Goal: Transaction & Acquisition: Book appointment/travel/reservation

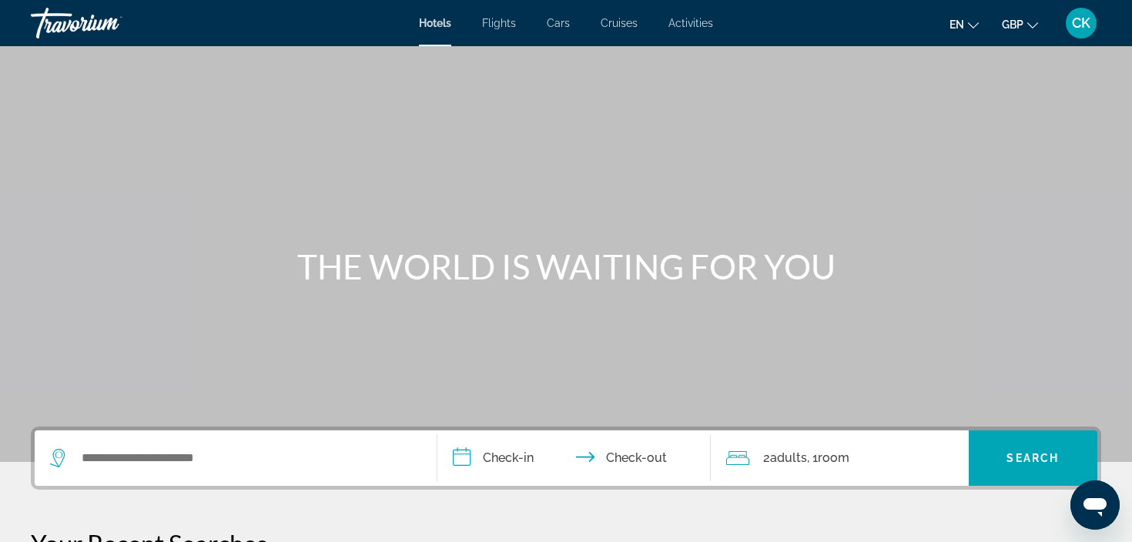
click at [435, 22] on span "Hotels" at bounding box center [435, 23] width 32 height 12
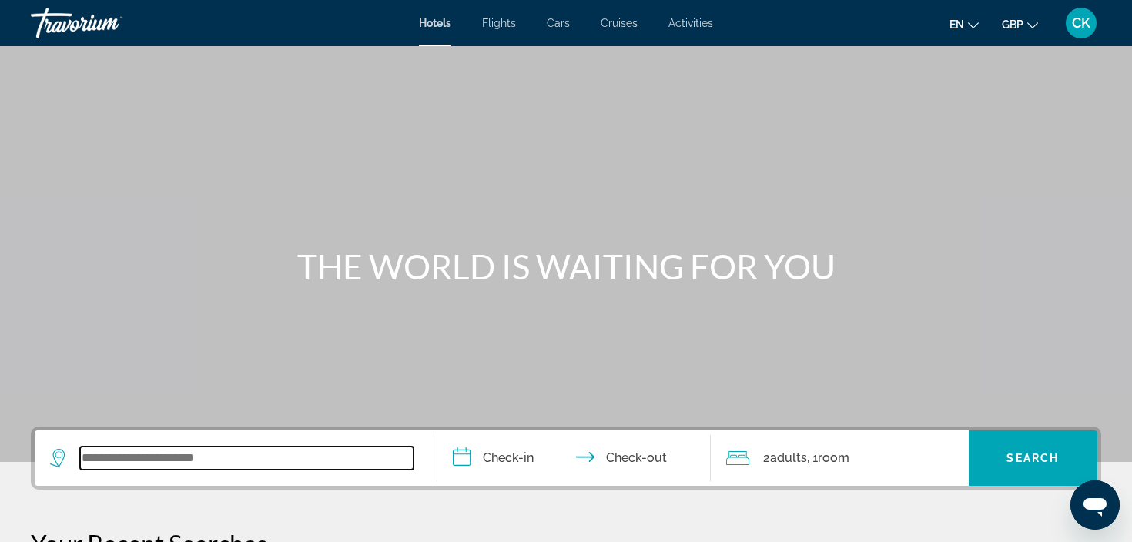
click at [179, 462] on input "Search widget" at bounding box center [247, 458] width 334 height 23
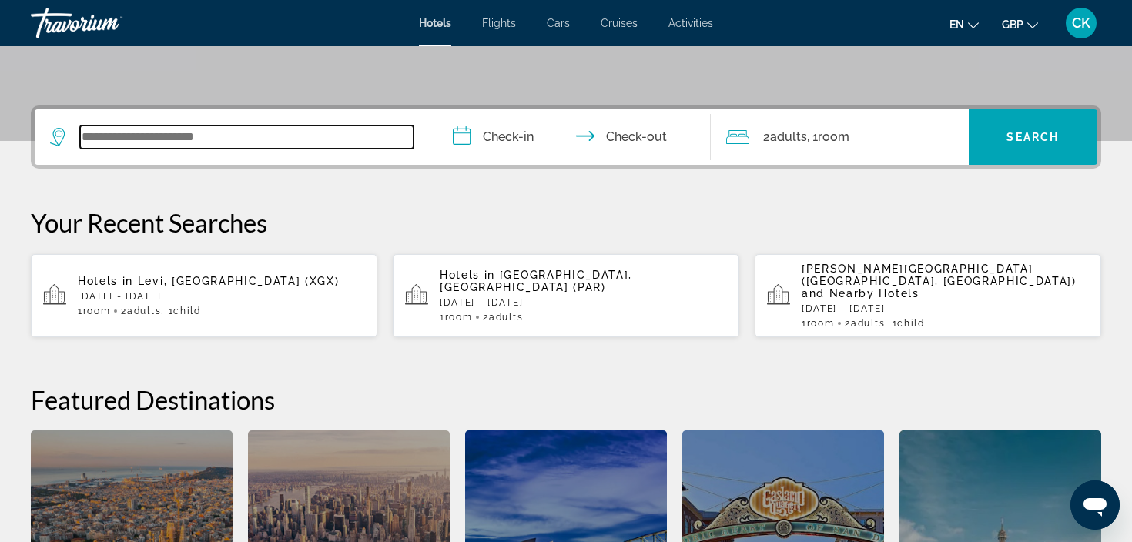
scroll to position [377, 0]
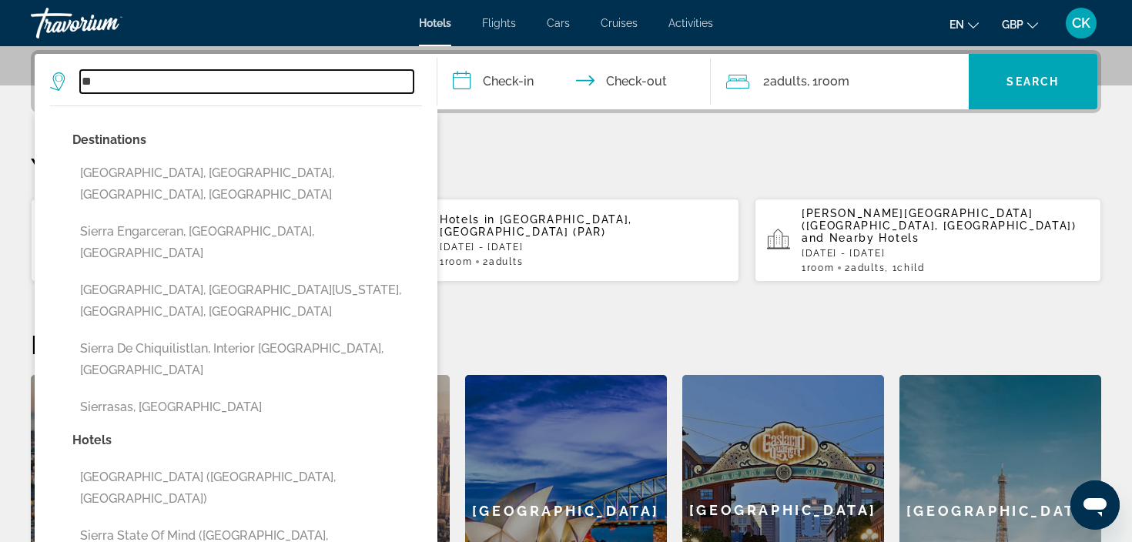
type input "*"
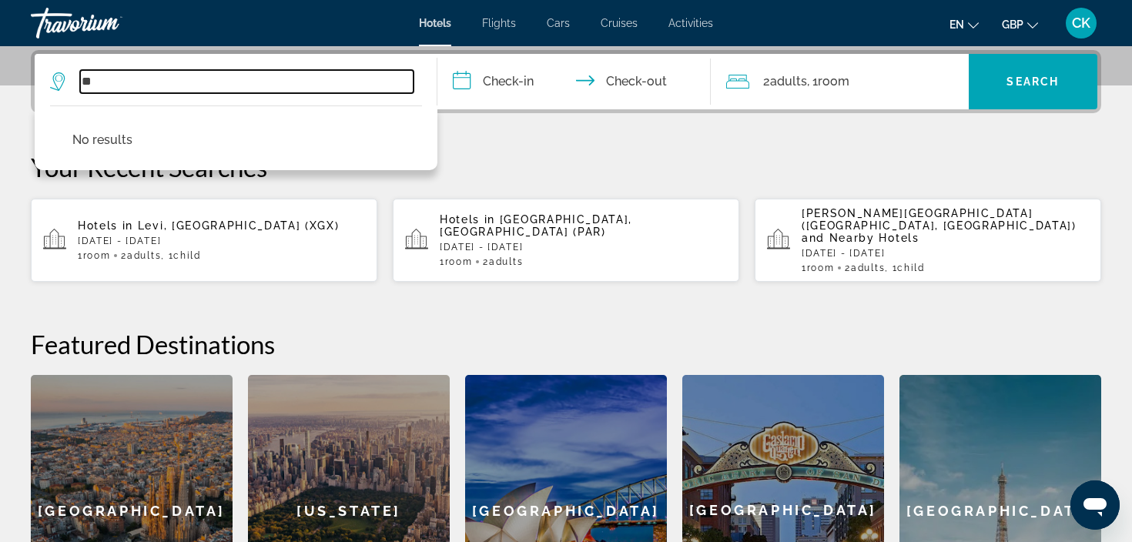
type input "*"
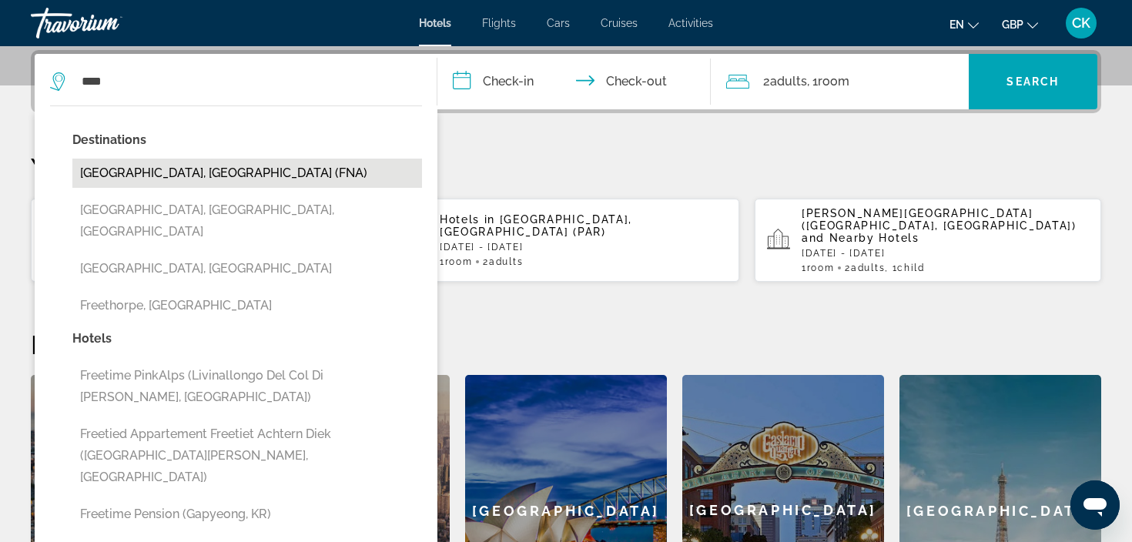
drag, startPoint x: 115, startPoint y: 189, endPoint x: 203, endPoint y: 177, distance: 88.6
click at [203, 177] on button "[GEOGRAPHIC_DATA], [GEOGRAPHIC_DATA] (FNA)" at bounding box center [247, 173] width 350 height 29
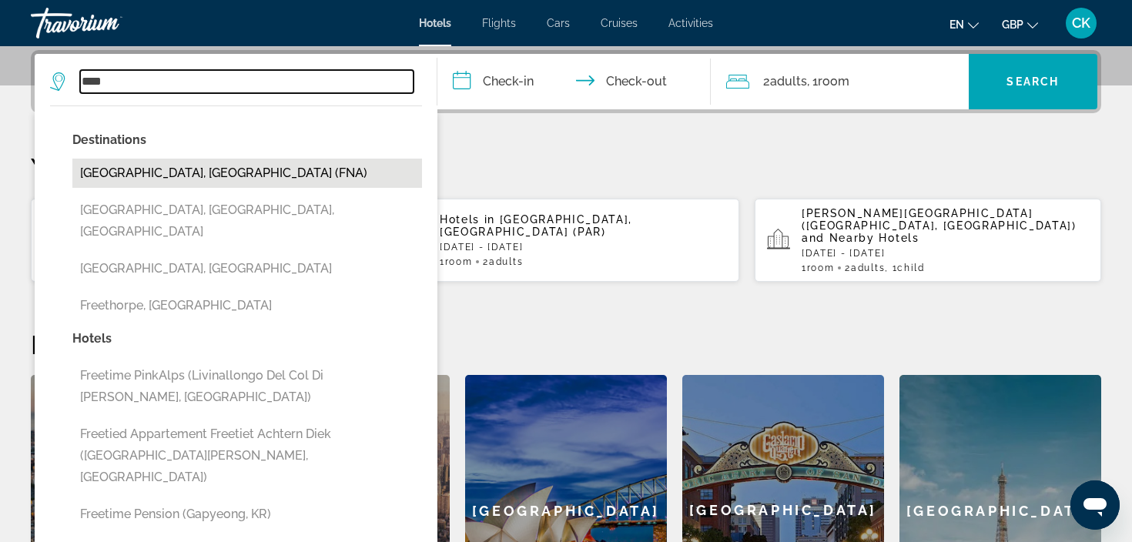
type input "**********"
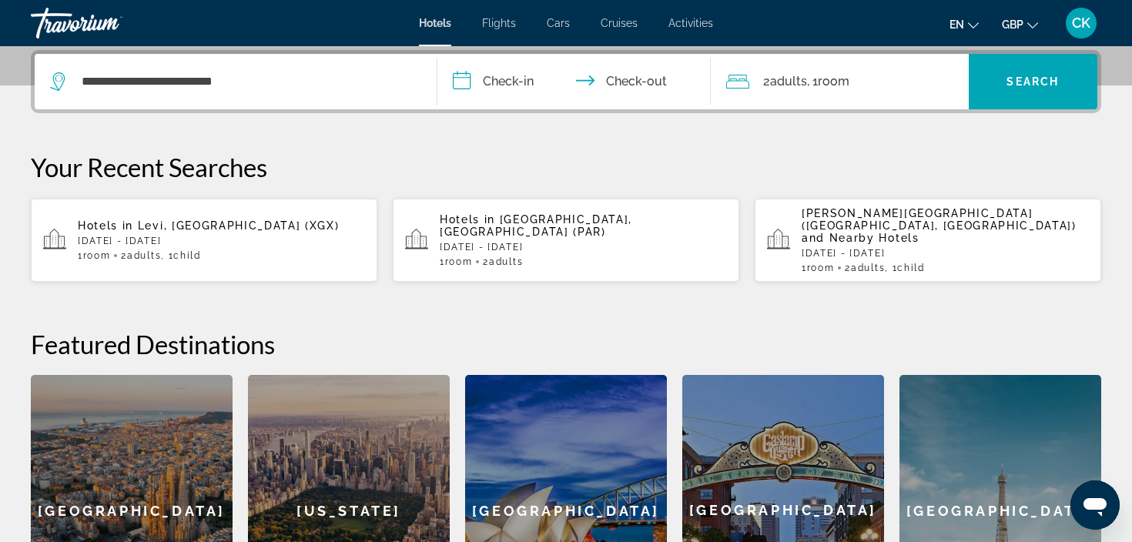
click at [513, 75] on input "**********" at bounding box center [578, 84] width 280 height 60
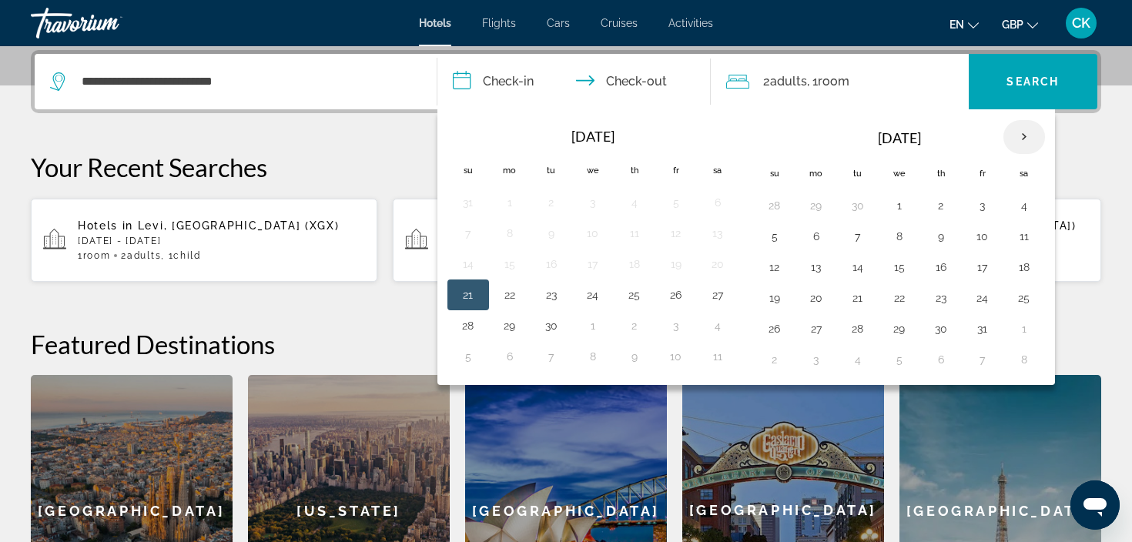
click at [1026, 138] on th "Next month" at bounding box center [1025, 137] width 42 height 34
click at [900, 301] on button "24" at bounding box center [899, 298] width 25 height 22
click at [935, 300] on button "25" at bounding box center [941, 298] width 25 height 22
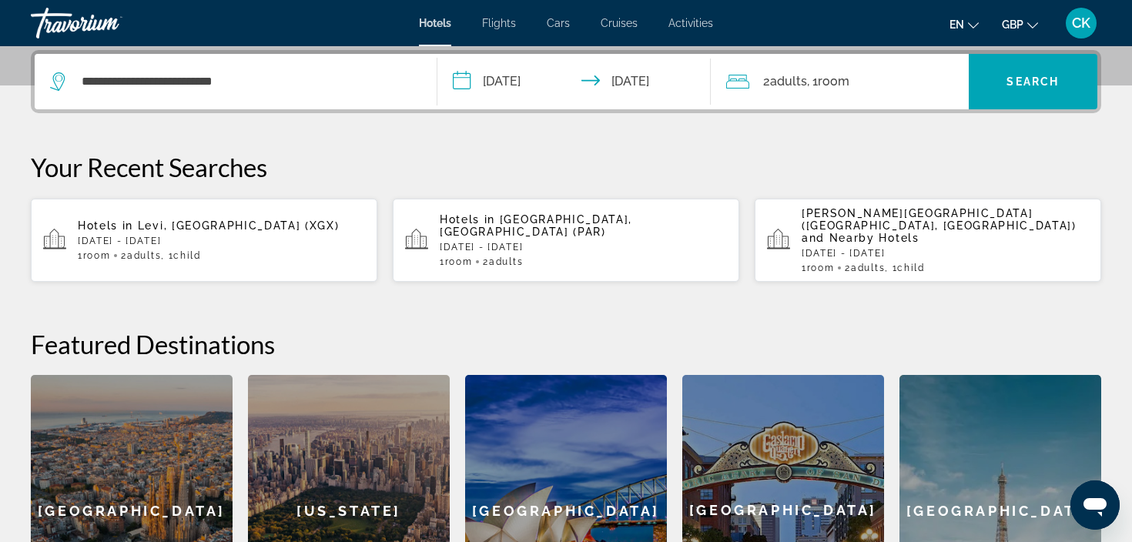
click at [665, 90] on input "**********" at bounding box center [578, 84] width 280 height 60
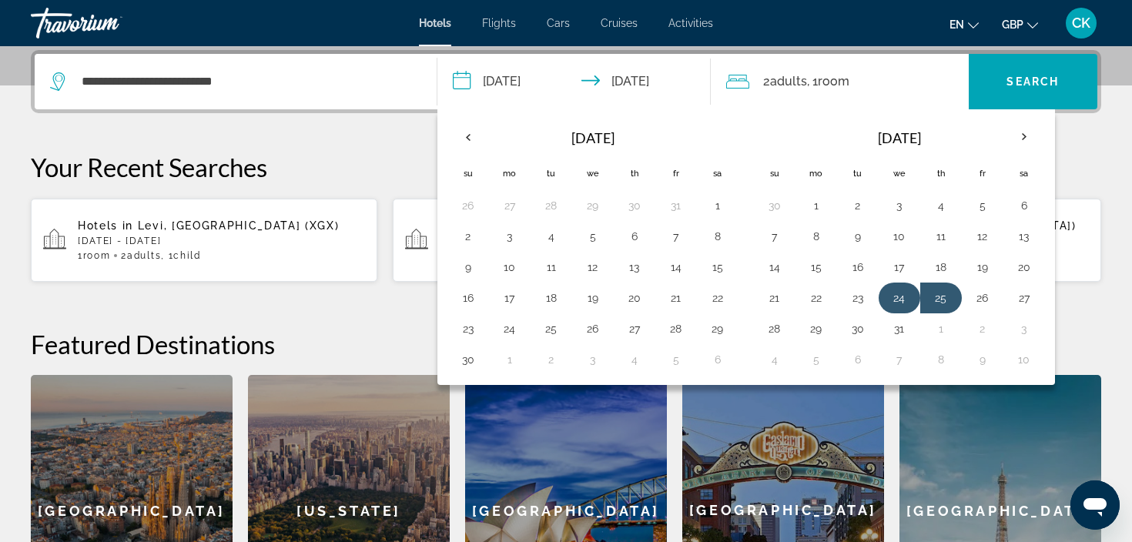
click at [911, 298] on button "24" at bounding box center [899, 298] width 25 height 22
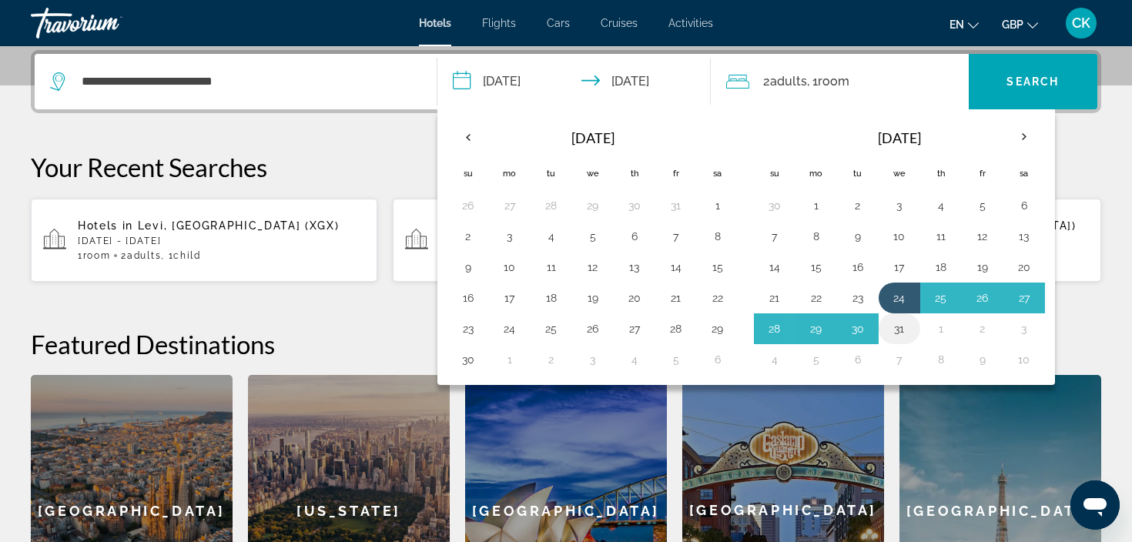
click at [904, 330] on button "31" at bounding box center [899, 329] width 25 height 22
type input "**********"
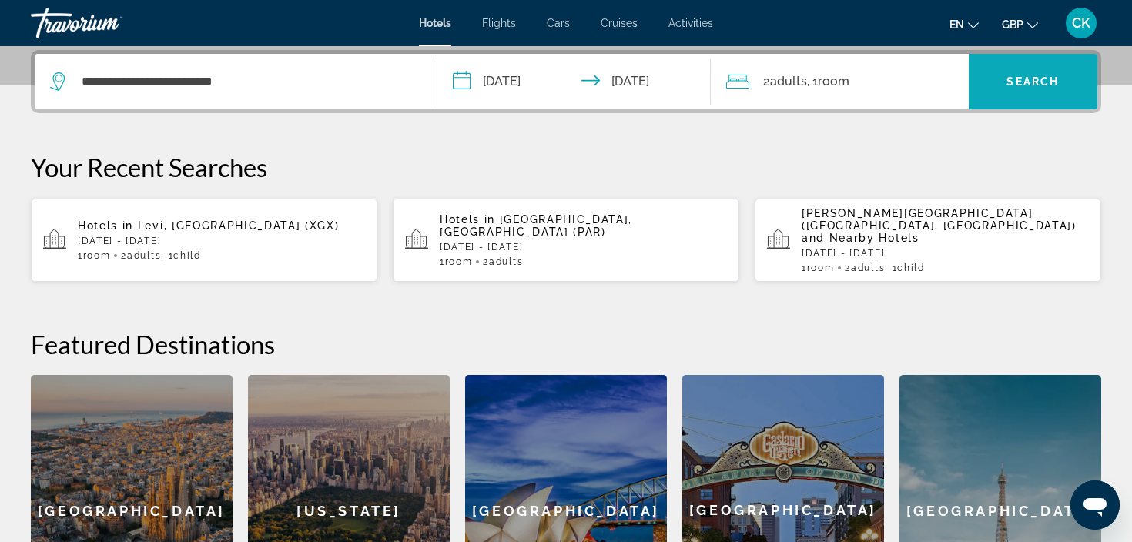
click at [1016, 98] on span "Search widget" at bounding box center [1033, 81] width 129 height 37
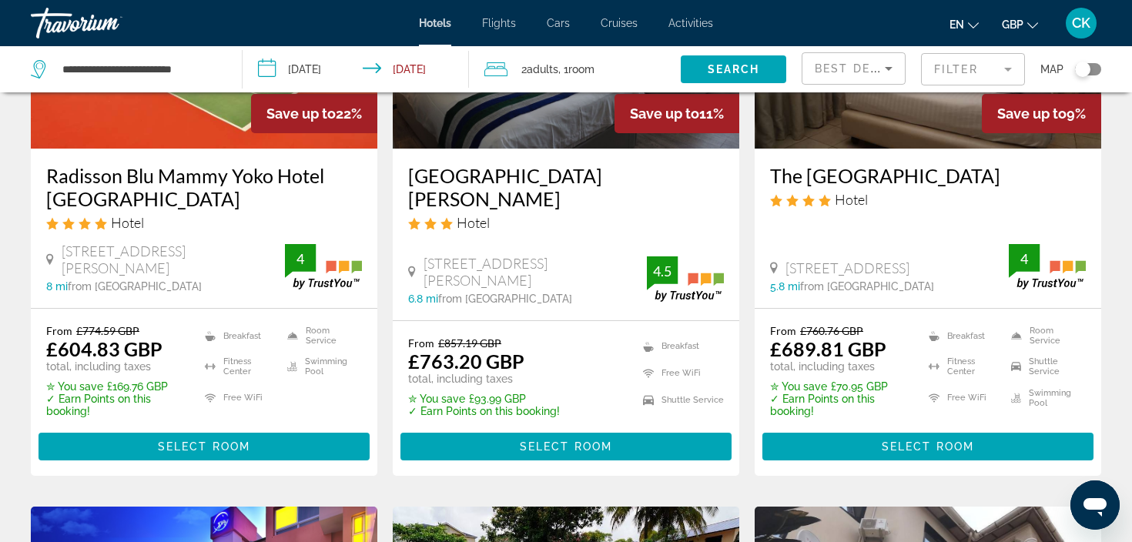
scroll to position [261, 0]
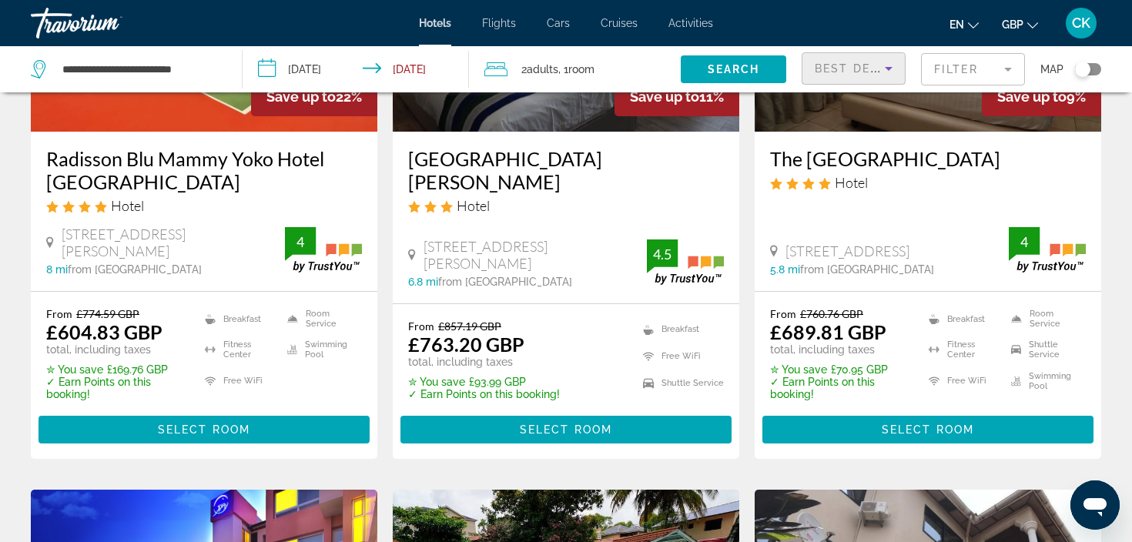
click at [885, 69] on icon "Sort by" at bounding box center [889, 68] width 18 height 18
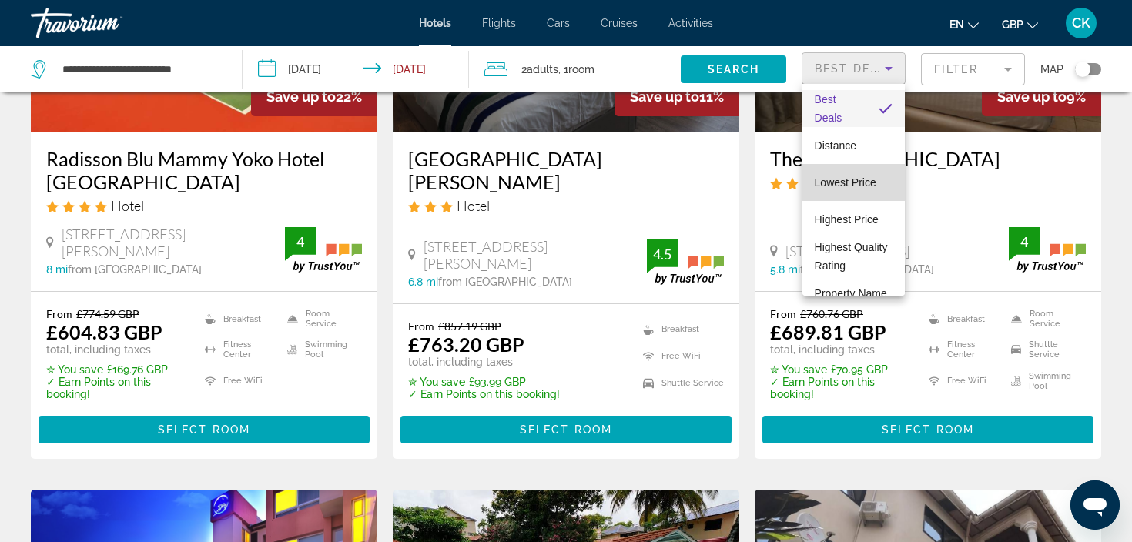
click at [861, 177] on span "Lowest Price" at bounding box center [846, 182] width 62 height 12
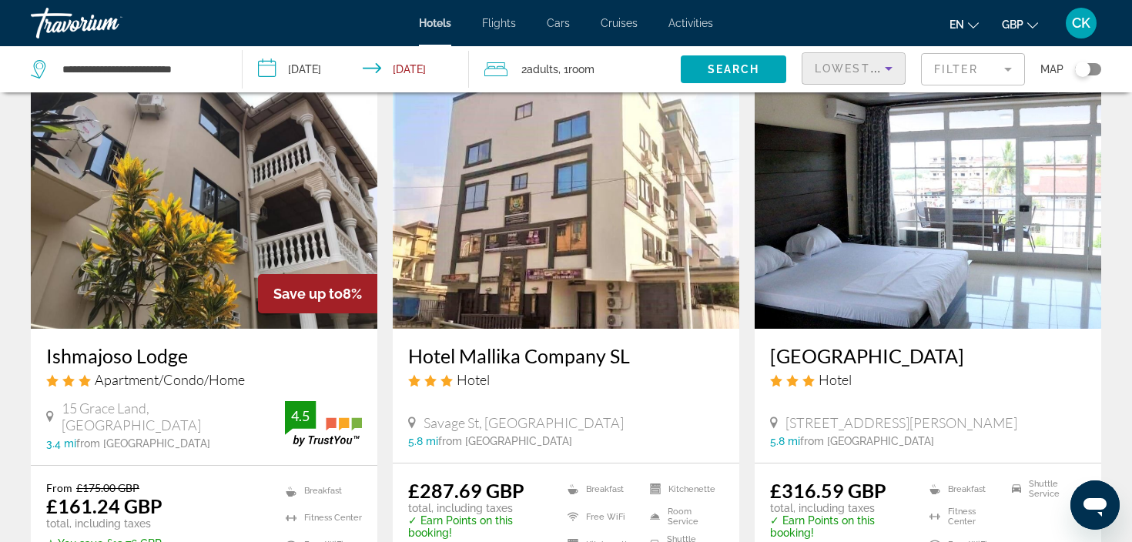
scroll to position [181, 0]
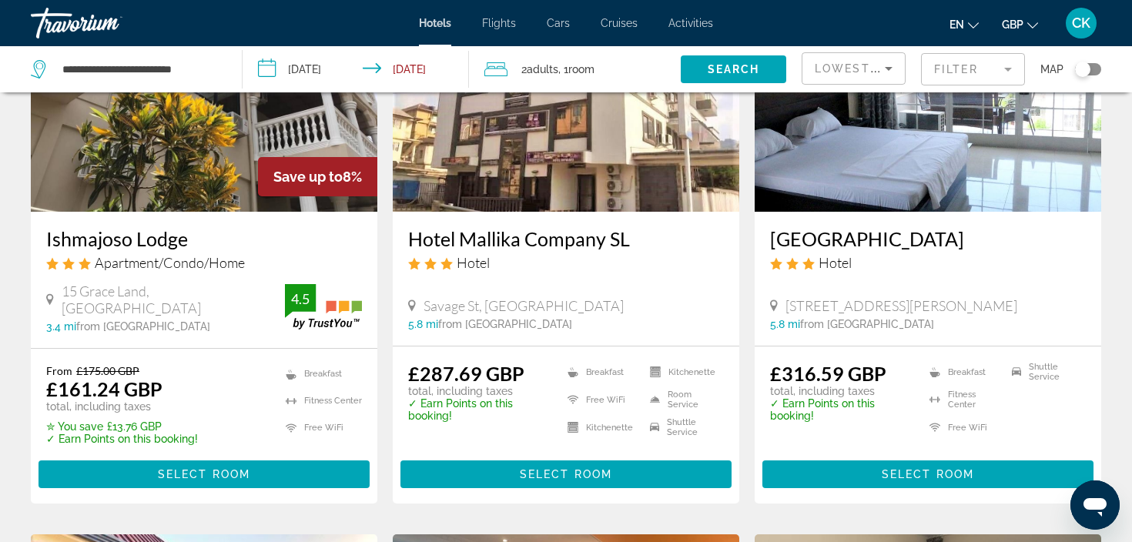
click at [260, 424] on div "From £175.00 GBP £161.24 GBP total, including taxes ✮ You save £13.76 GBP ✓ Ear…" at bounding box center [204, 404] width 316 height 81
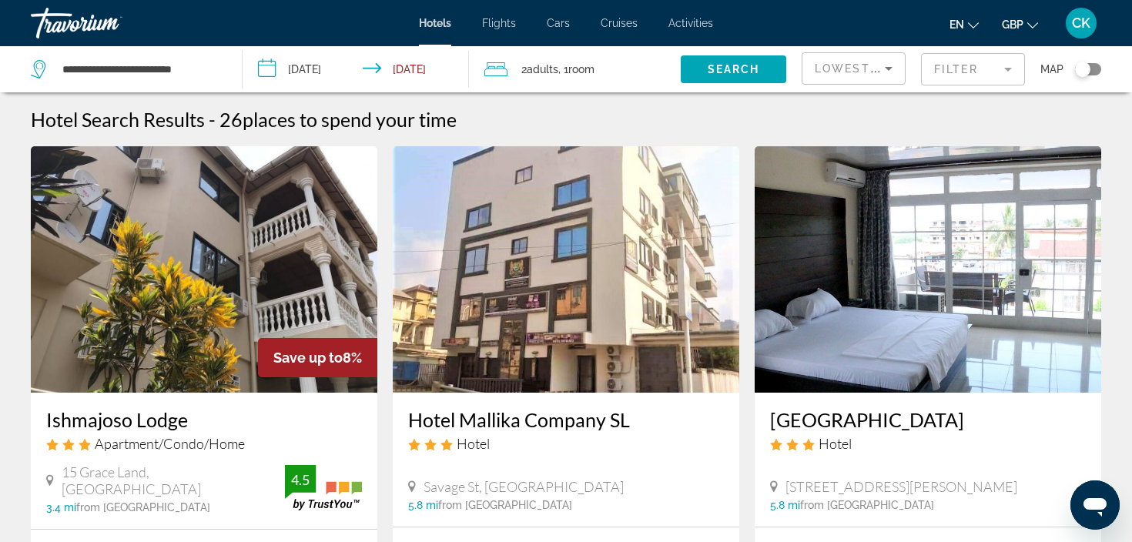
scroll to position [0, 0]
click at [307, 261] on img "Main content" at bounding box center [204, 269] width 347 height 246
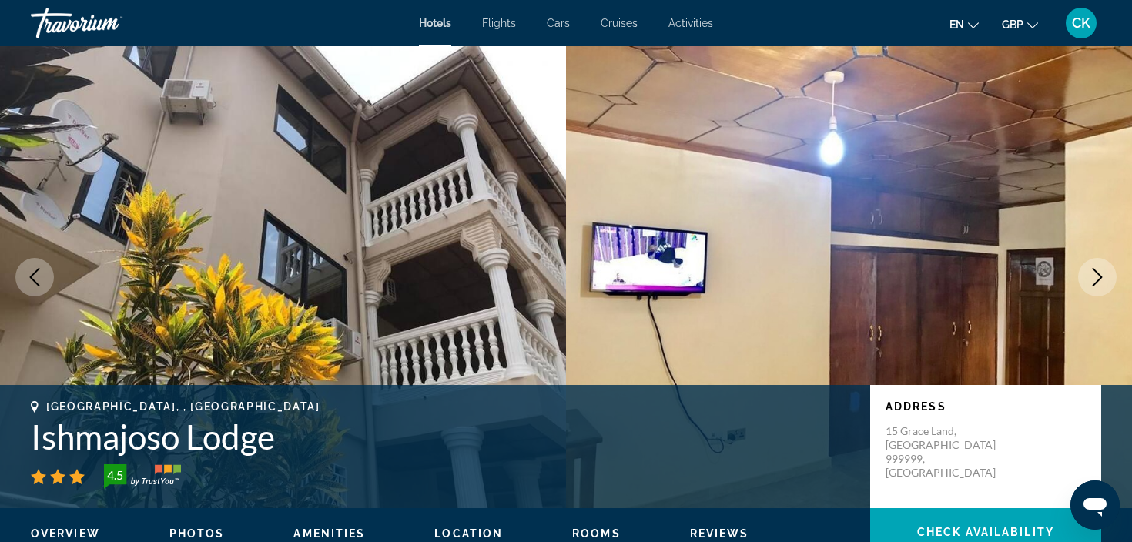
click at [1085, 283] on button "Next image" at bounding box center [1097, 277] width 39 height 39
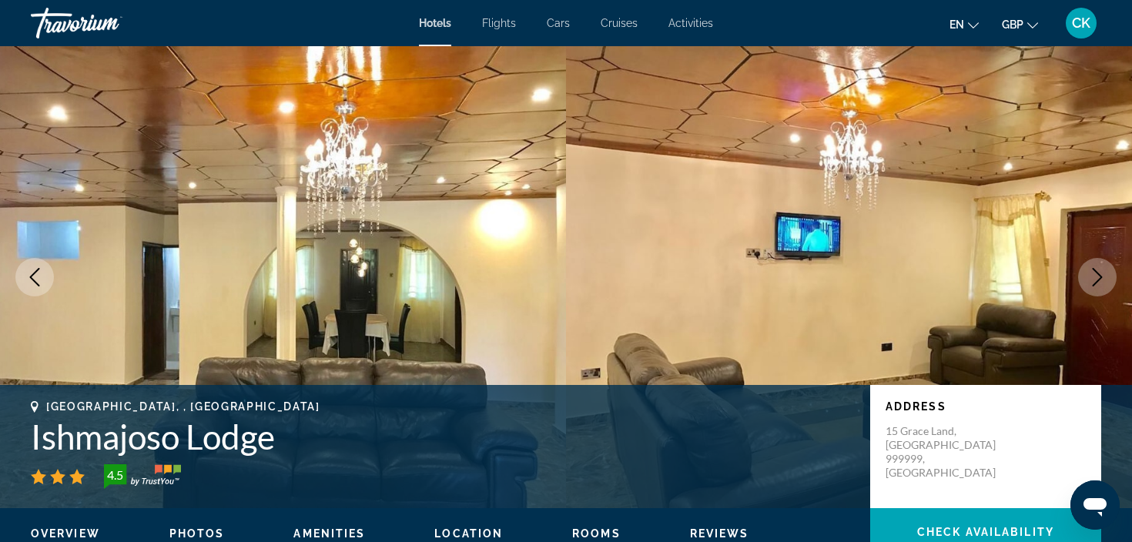
click at [1085, 283] on button "Next image" at bounding box center [1097, 277] width 39 height 39
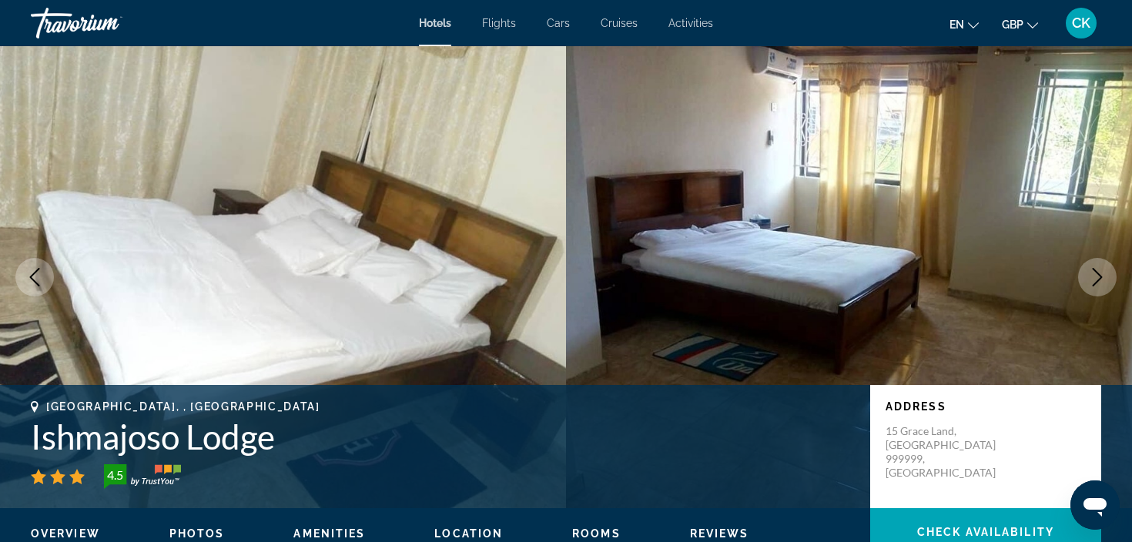
click at [1085, 283] on button "Next image" at bounding box center [1097, 277] width 39 height 39
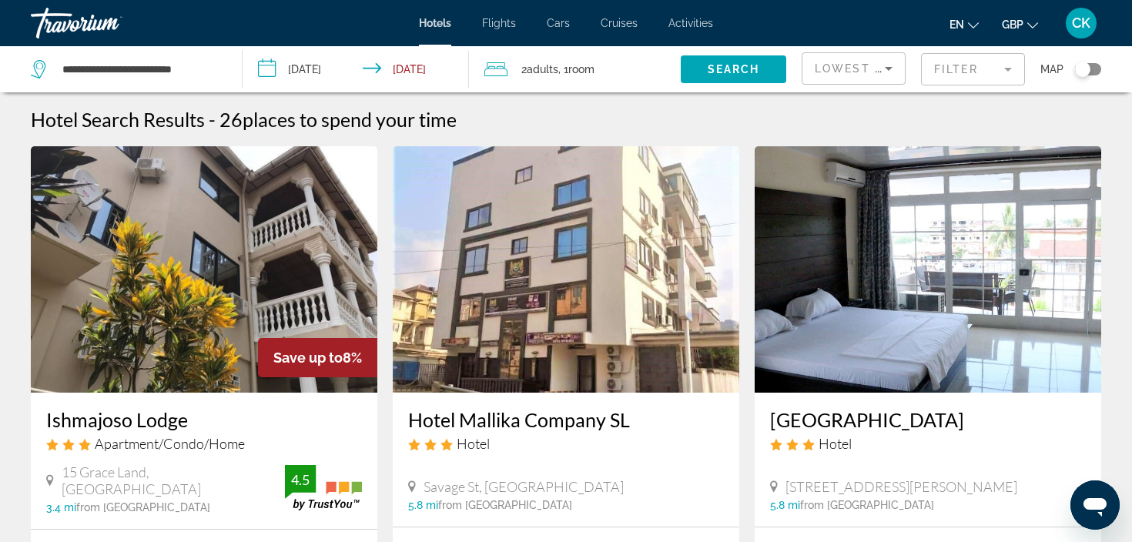
click at [472, 303] on img "Main content" at bounding box center [566, 269] width 347 height 246
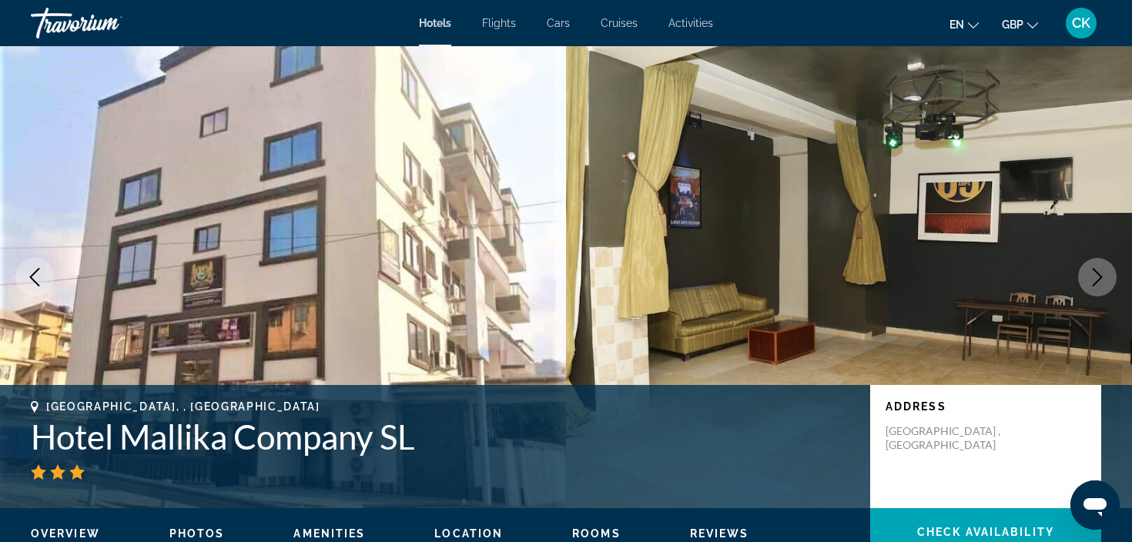
click at [1088, 276] on button "Next image" at bounding box center [1097, 277] width 39 height 39
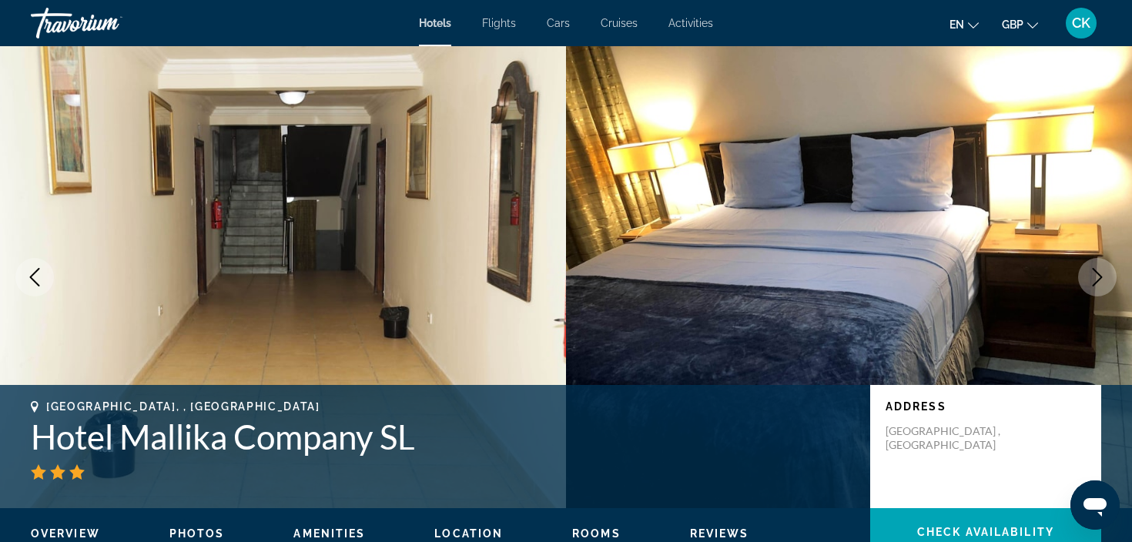
click at [1088, 276] on button "Next image" at bounding box center [1097, 277] width 39 height 39
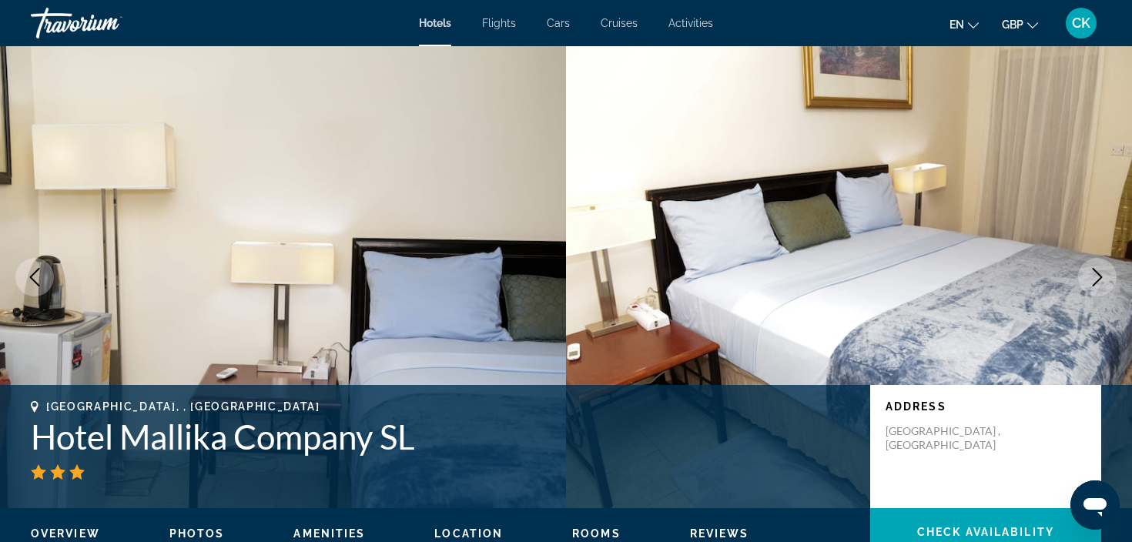
click at [1088, 277] on button "Next image" at bounding box center [1097, 277] width 39 height 39
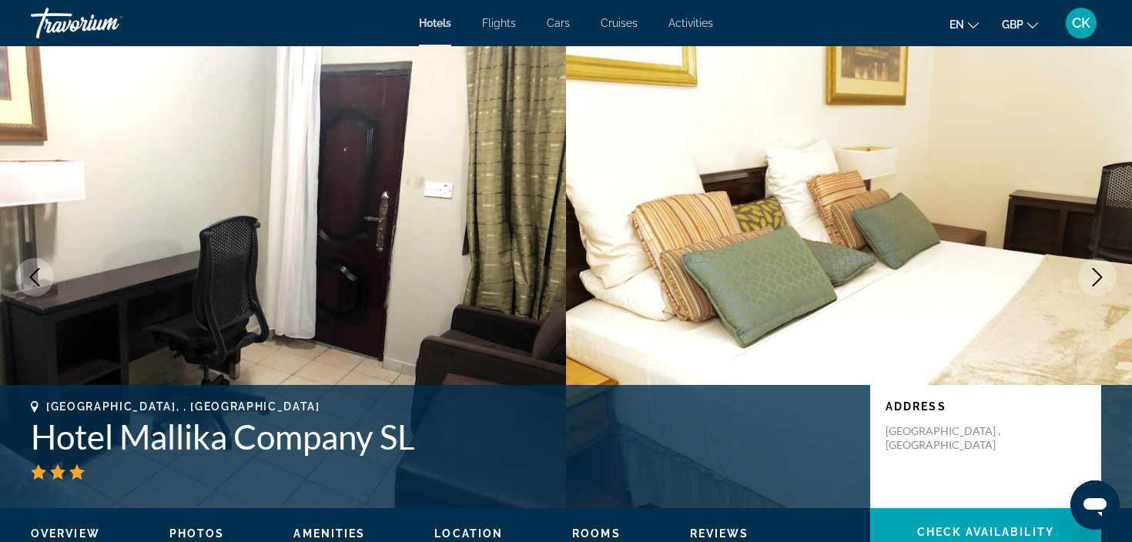
click at [1088, 277] on button "Next image" at bounding box center [1097, 277] width 39 height 39
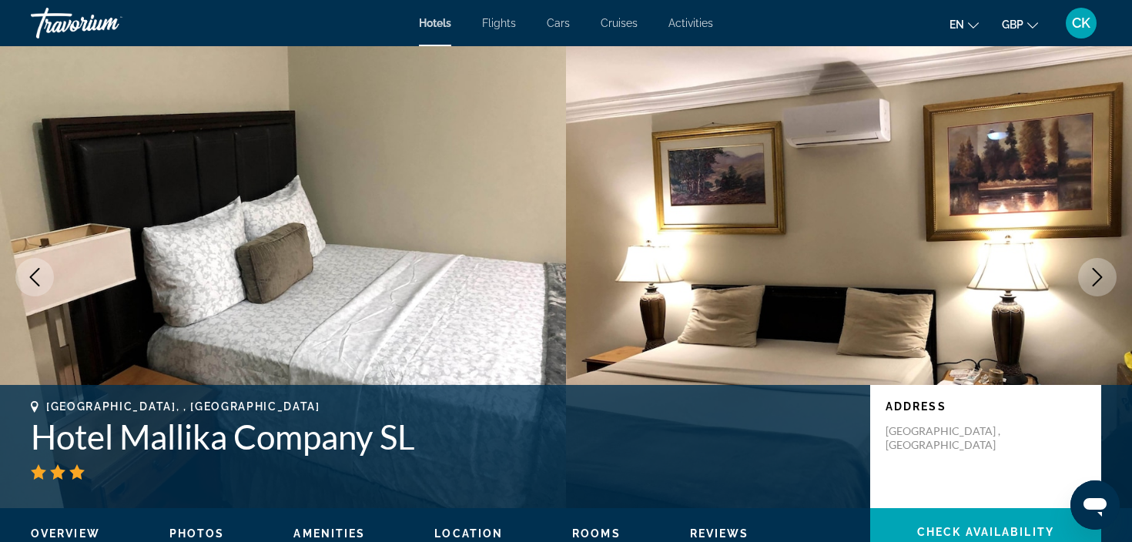
click at [1088, 277] on button "Next image" at bounding box center [1097, 277] width 39 height 39
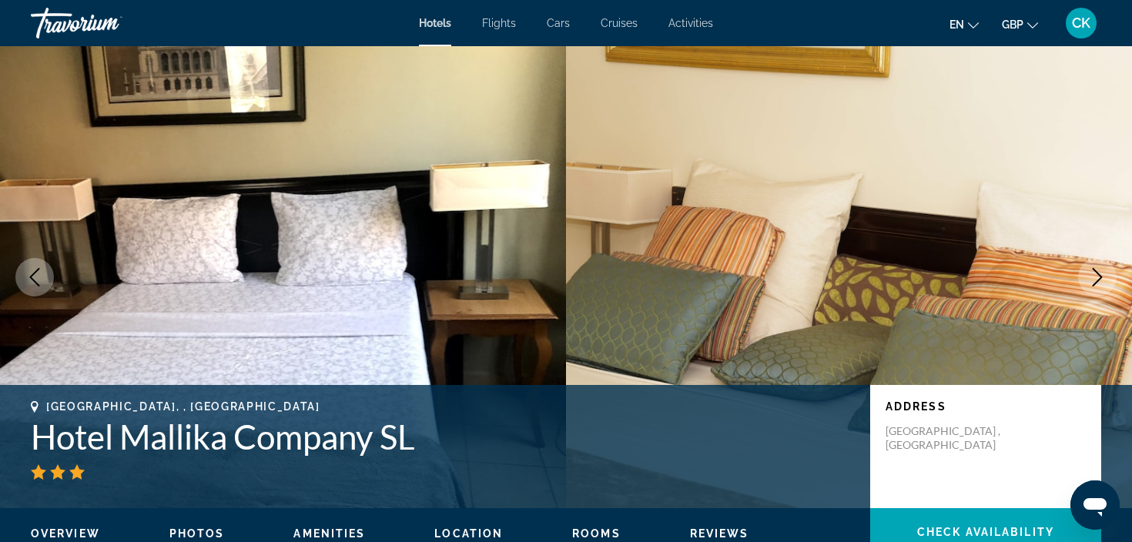
click at [1097, 281] on icon "Next image" at bounding box center [1098, 277] width 10 height 18
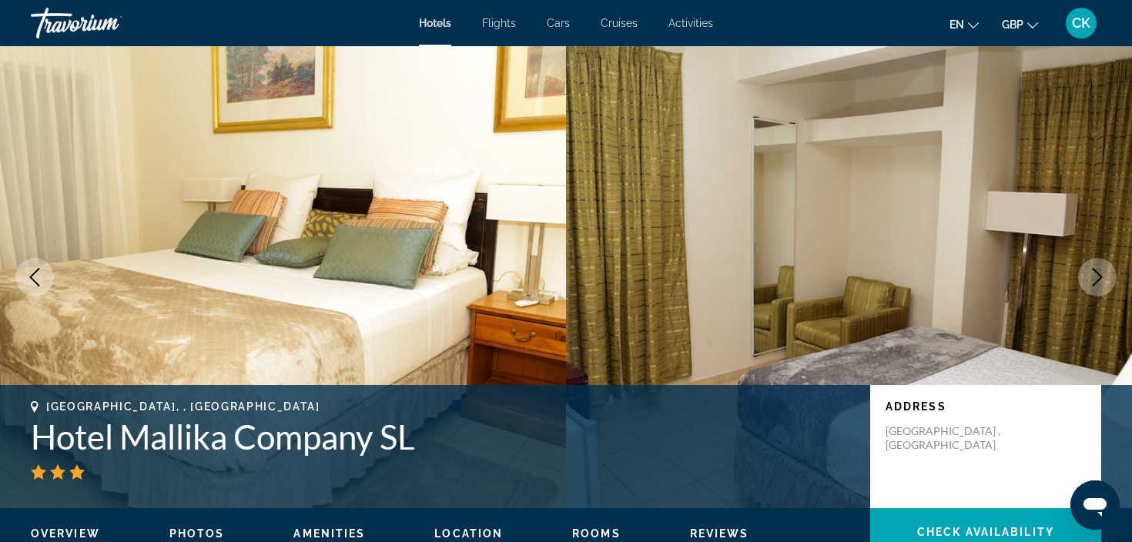
click at [1097, 281] on icon "Next image" at bounding box center [1098, 277] width 10 height 18
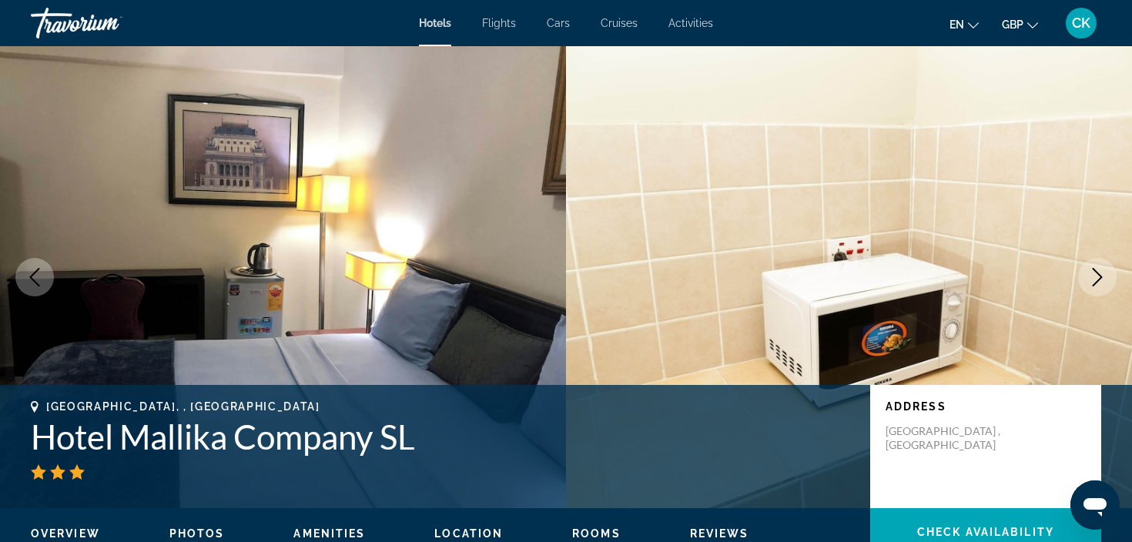
click at [1095, 281] on icon "Next image" at bounding box center [1097, 277] width 18 height 18
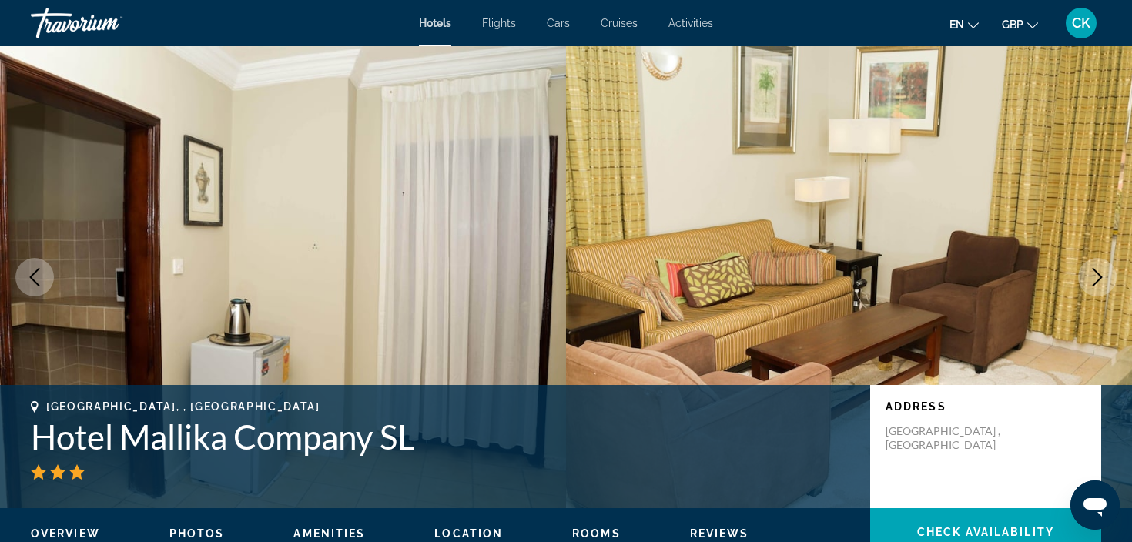
click at [1095, 282] on icon "Next image" at bounding box center [1097, 277] width 18 height 18
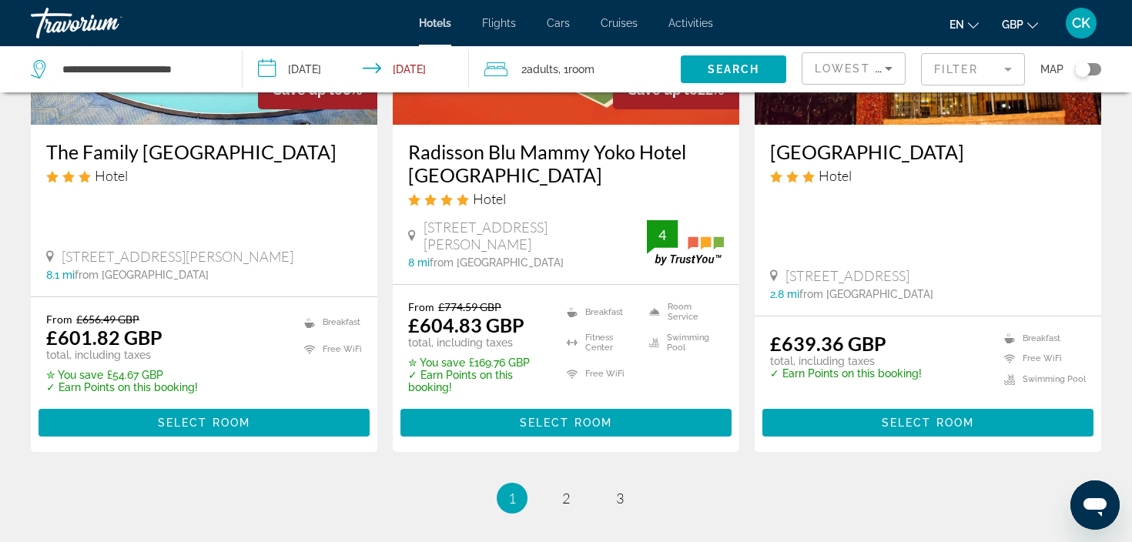
scroll to position [2070, 0]
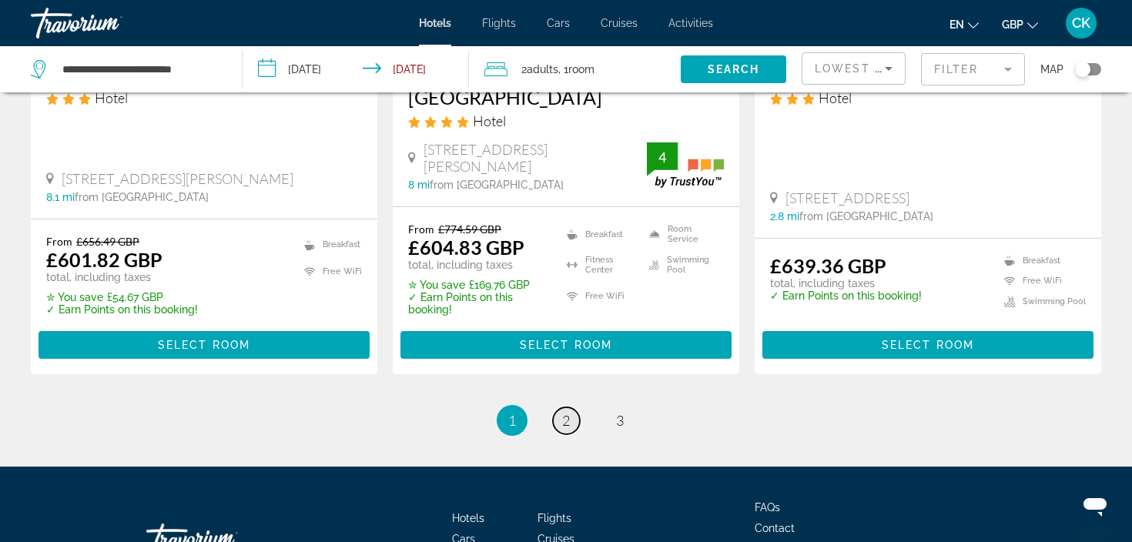
click at [570, 412] on span "2" at bounding box center [566, 420] width 8 height 17
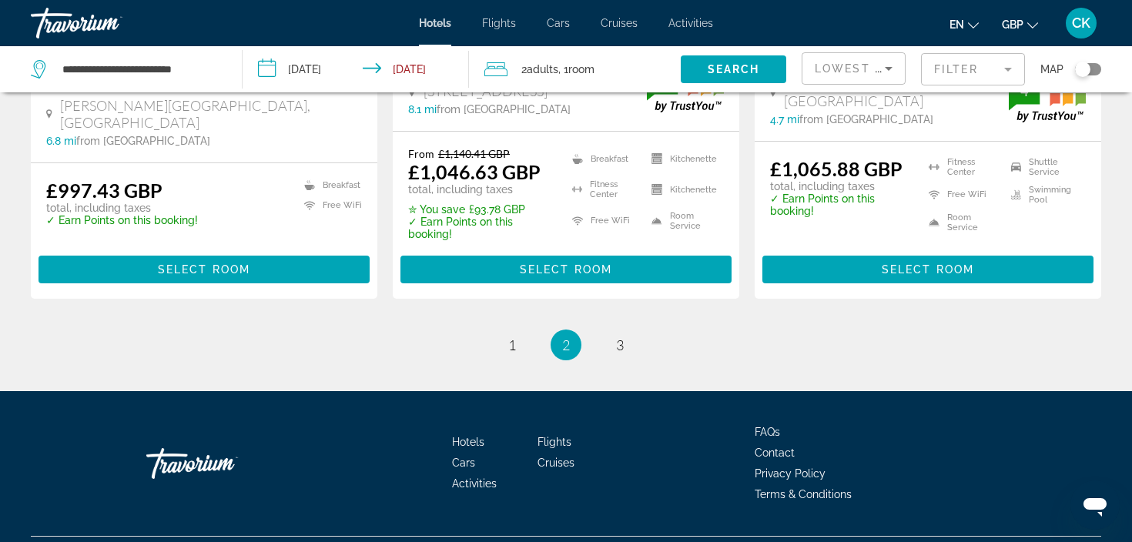
scroll to position [2186, 0]
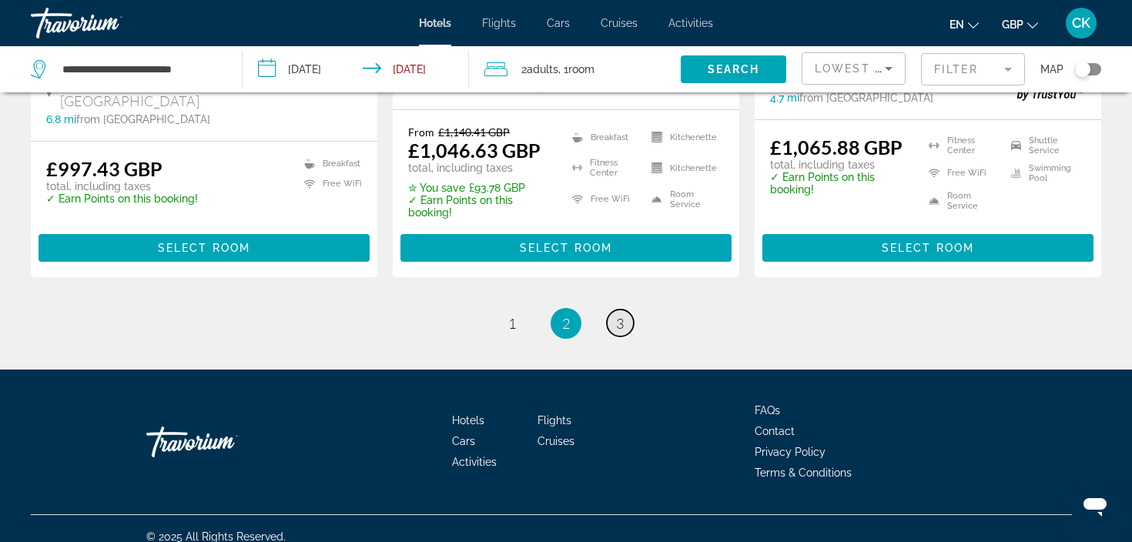
click at [619, 317] on span "3" at bounding box center [620, 323] width 8 height 17
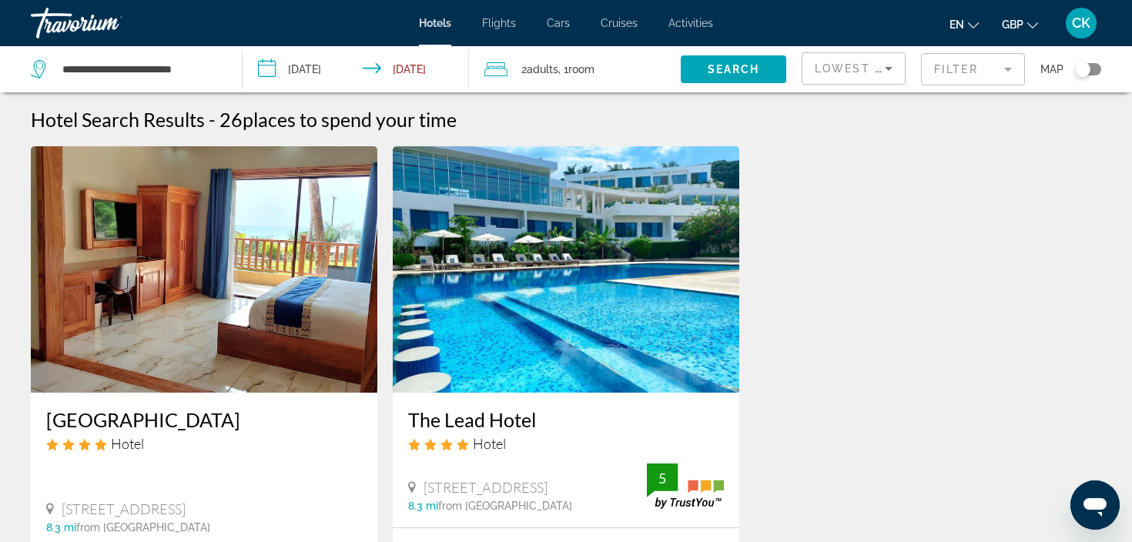
click at [962, 79] on mat-form-field "Filter" at bounding box center [973, 69] width 104 height 32
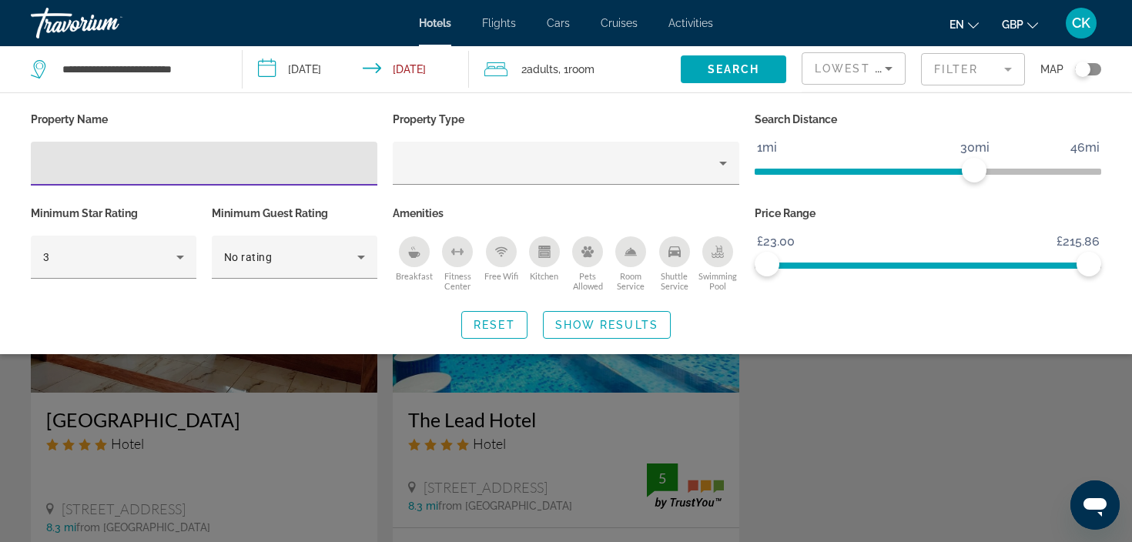
click at [1011, 79] on mat-form-field "Filter" at bounding box center [973, 69] width 104 height 32
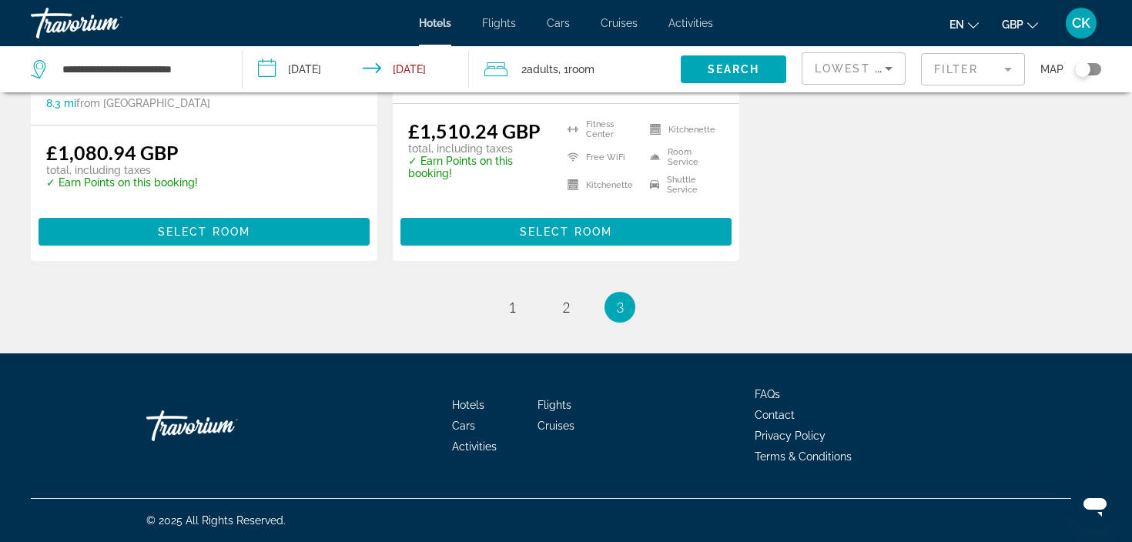
scroll to position [425, 0]
click at [513, 317] on link "page 1" at bounding box center [512, 307] width 27 height 27
